Goal: Find specific page/section: Find specific page/section

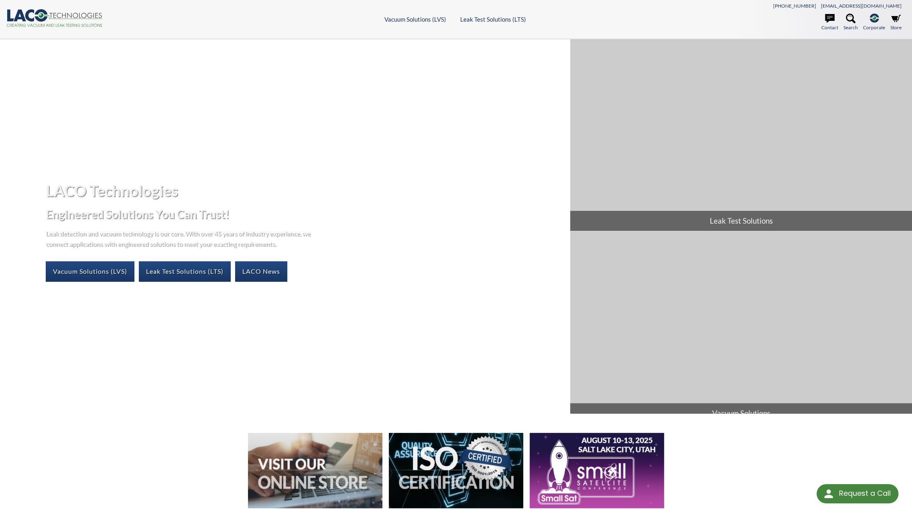
select select "Language Translate Widget"
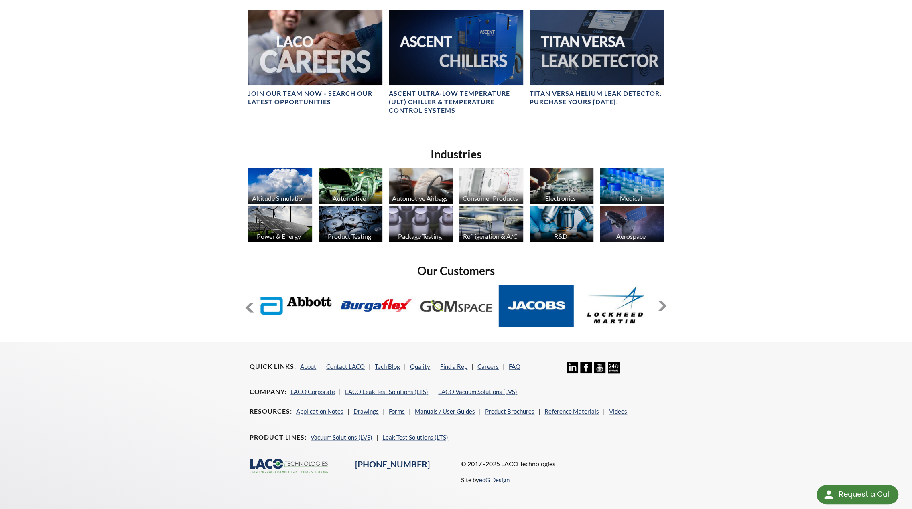
scroll to position [557, 0]
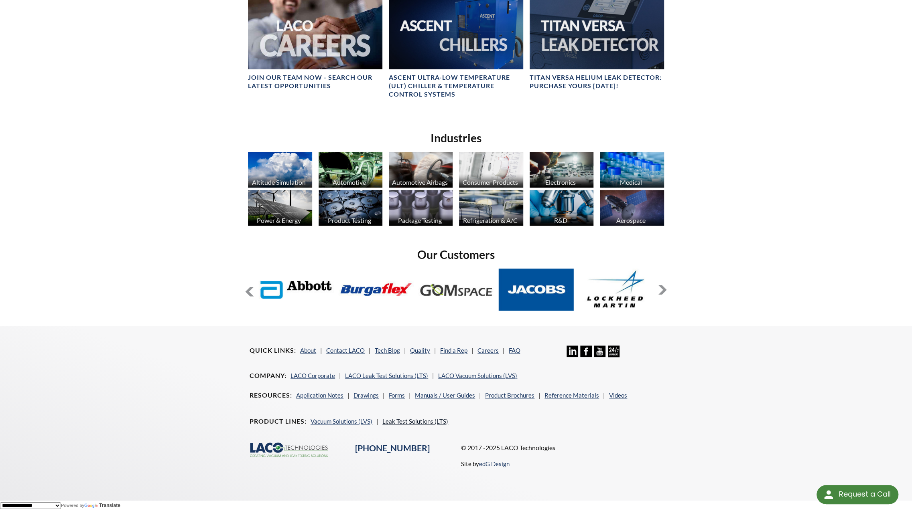
click at [392, 421] on link "Leak Test Solutions (LTS)" at bounding box center [415, 421] width 66 height 7
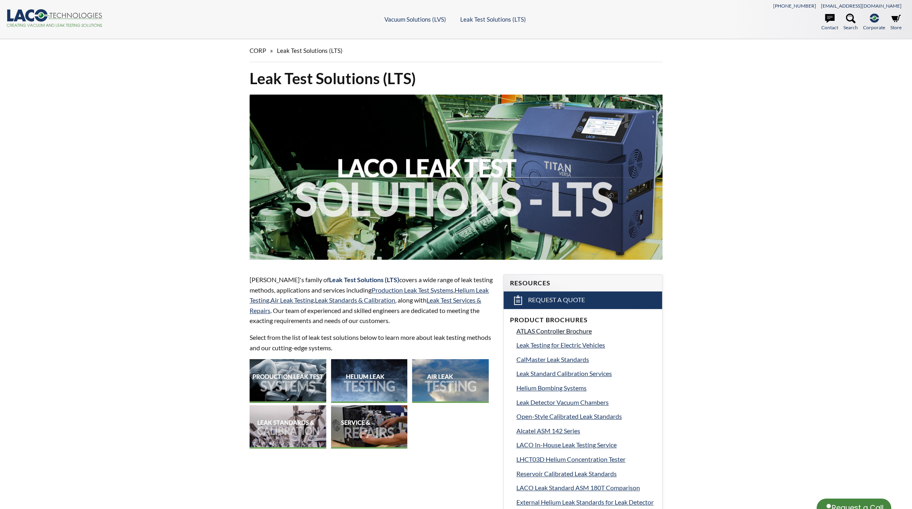
select select "Language Translate Widget"
click at [375, 386] on img at bounding box center [369, 381] width 77 height 44
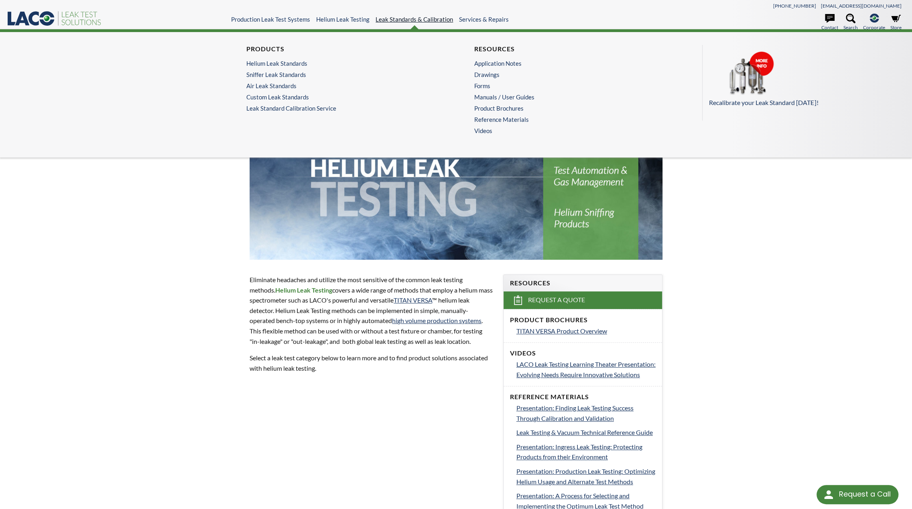
click at [397, 19] on link "Leak Standards & Calibration" at bounding box center [413, 19] width 77 height 7
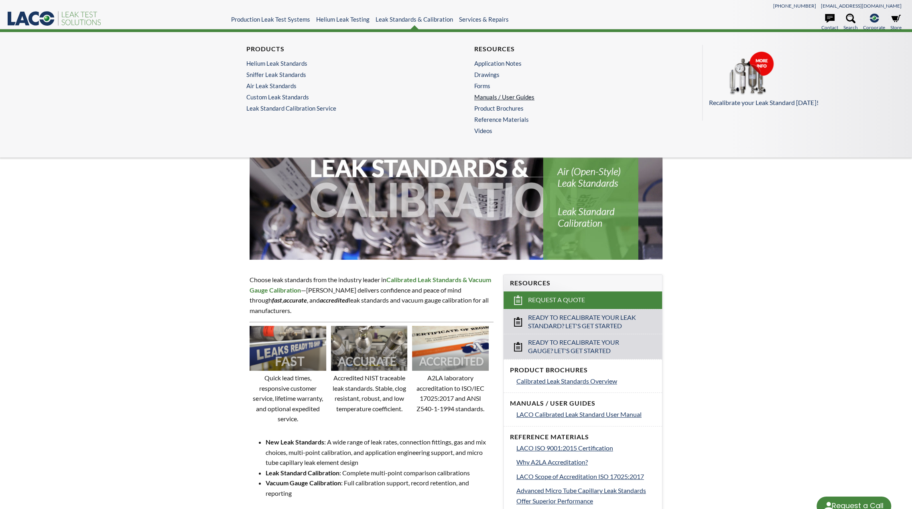
select select "Language Translate Widget"
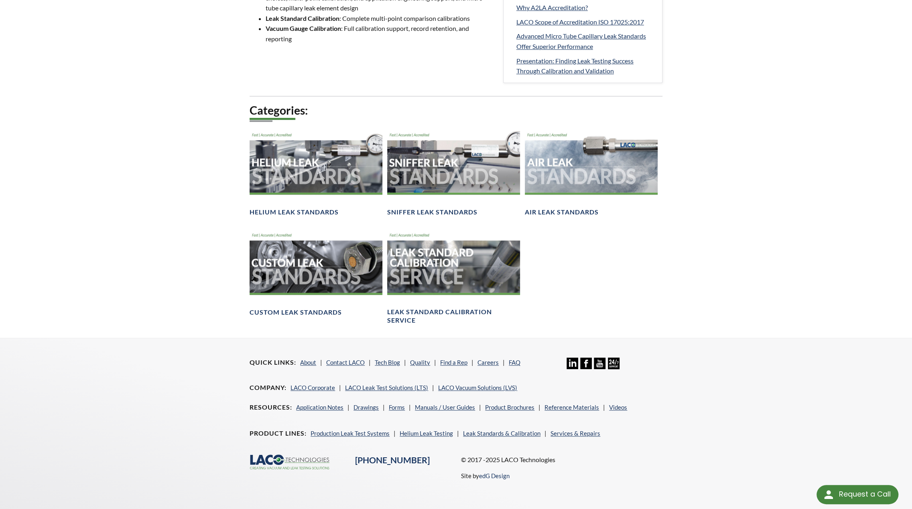
scroll to position [466, 0]
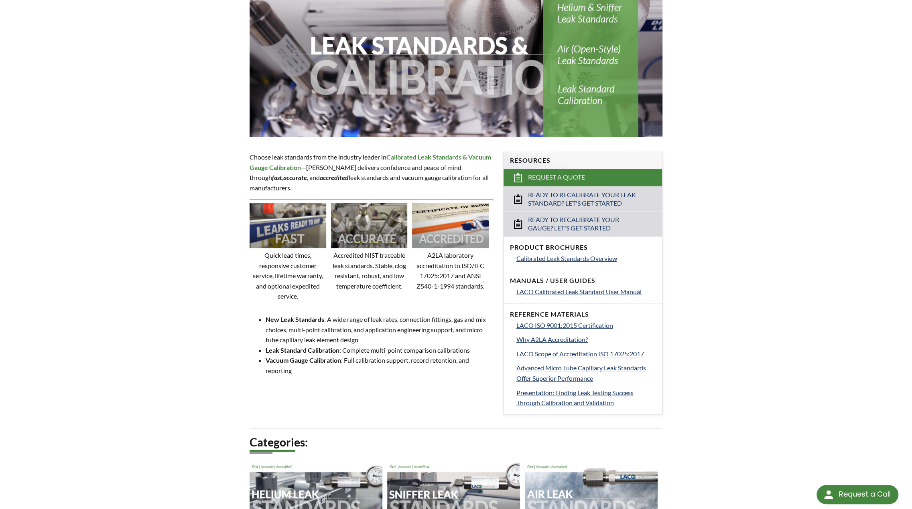
scroll to position [0, 0]
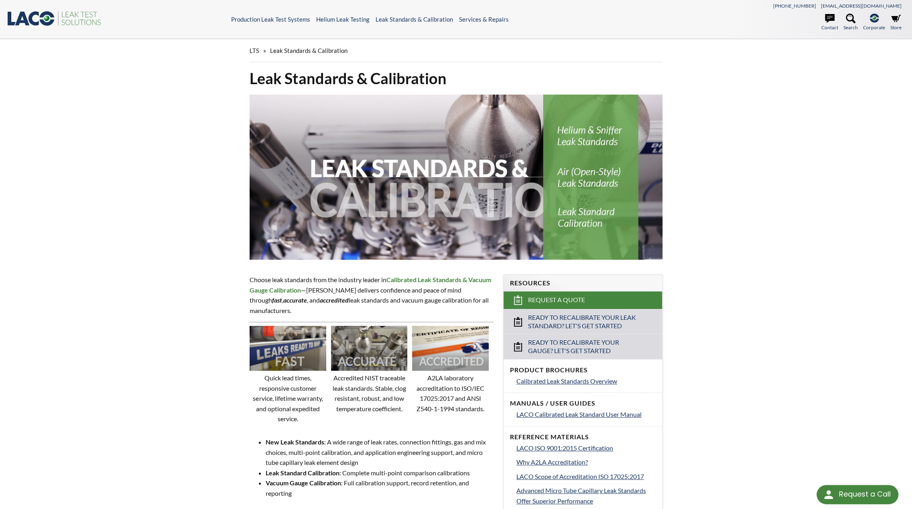
click at [59, 323] on div "LTS » Leak Standards & Calibration Leak Standards & Calibration Choose leak sta…" at bounding box center [456, 416] width 912 height 754
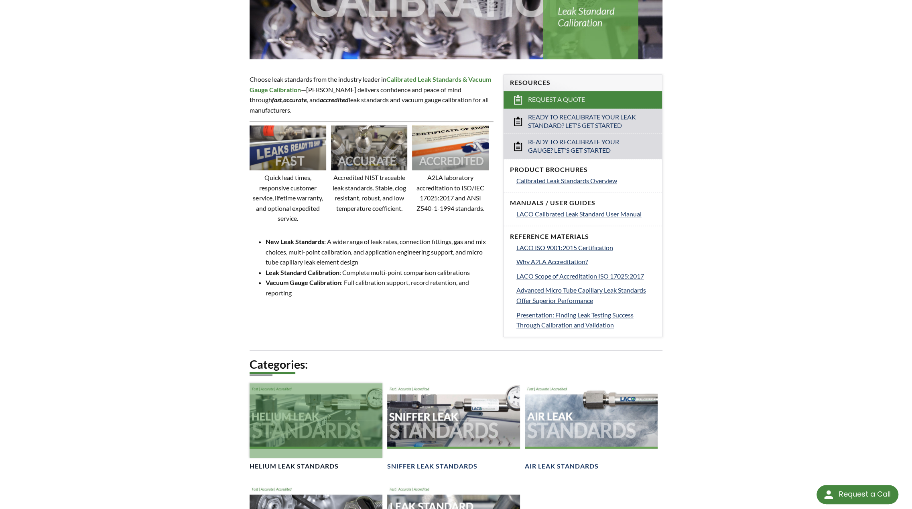
scroll to position [361, 0]
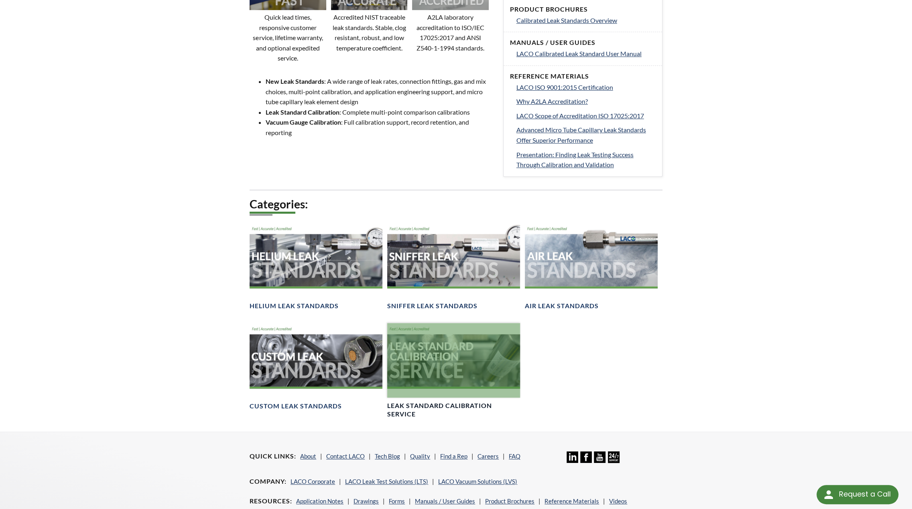
click at [406, 386] on div at bounding box center [453, 360] width 133 height 75
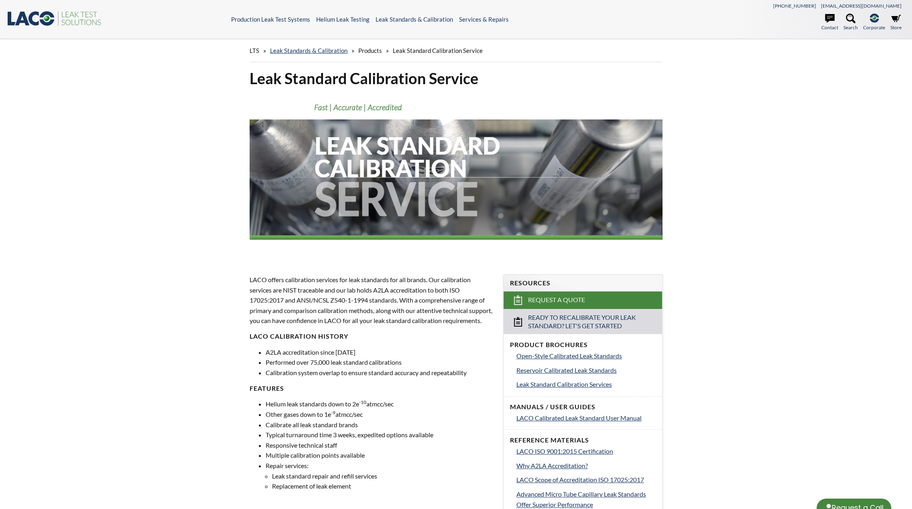
select select "Language Translate Widget"
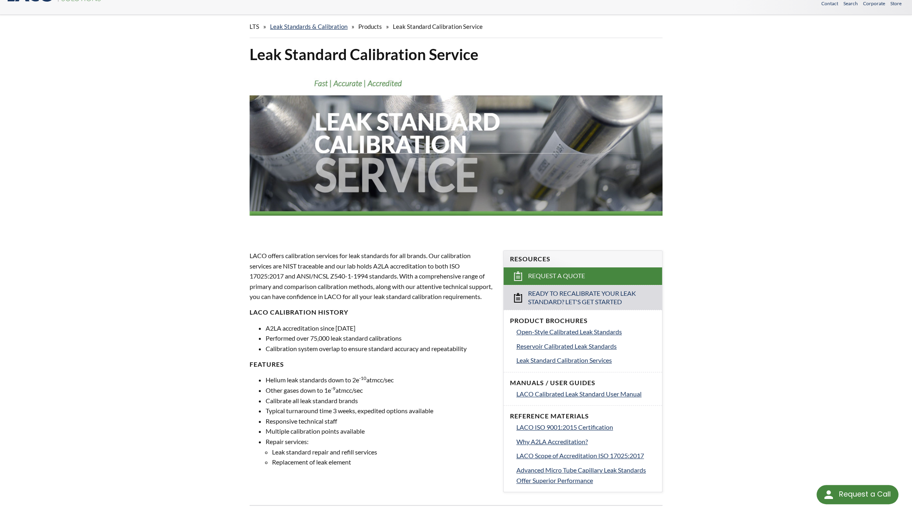
scroll to position [120, 0]
